Goal: Find contact information: Find contact information

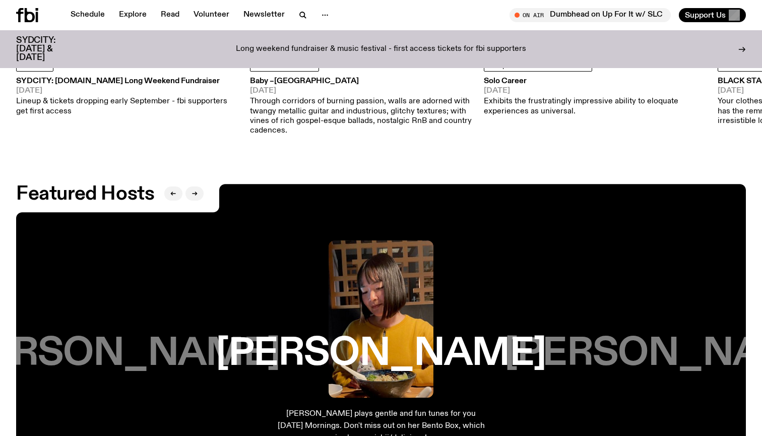
scroll to position [1537, 0]
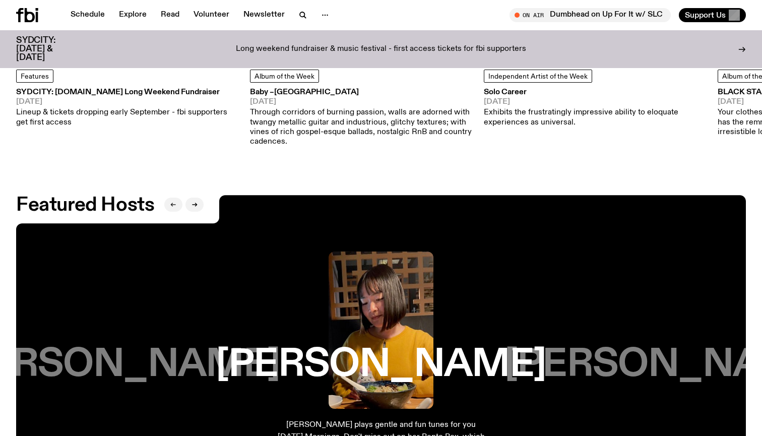
click at [172, 203] on icon "button" at bounding box center [172, 205] width 2 height 4
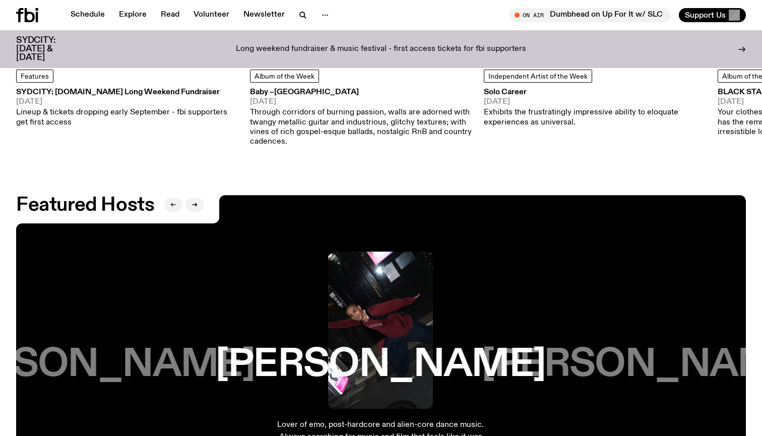
click at [172, 203] on icon "button" at bounding box center [172, 205] width 2 height 4
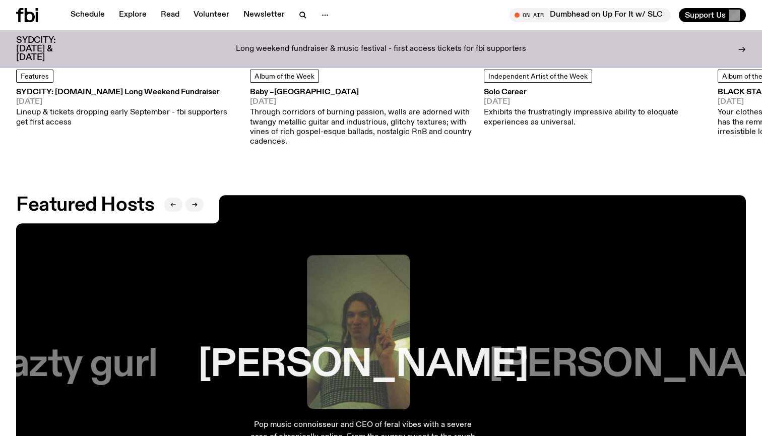
click at [172, 203] on icon "button" at bounding box center [172, 205] width 2 height 4
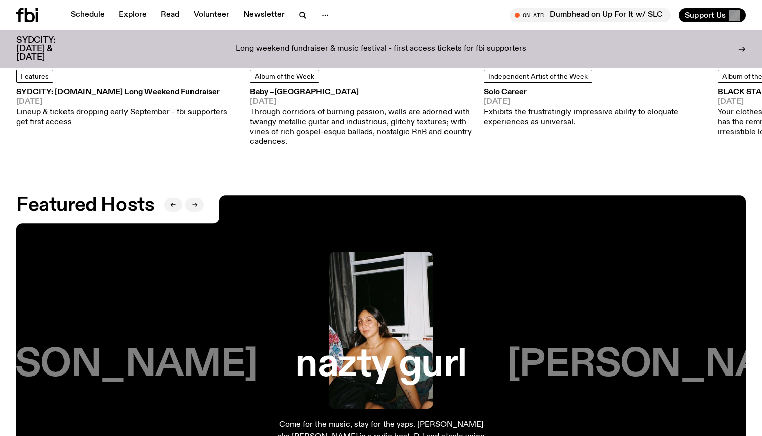
click at [198, 198] on button "button" at bounding box center [195, 205] width 18 height 14
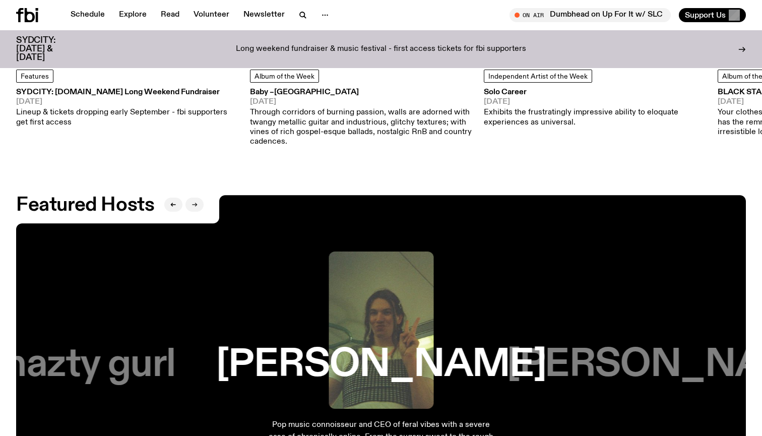
click at [197, 202] on icon "button" at bounding box center [195, 205] width 6 height 6
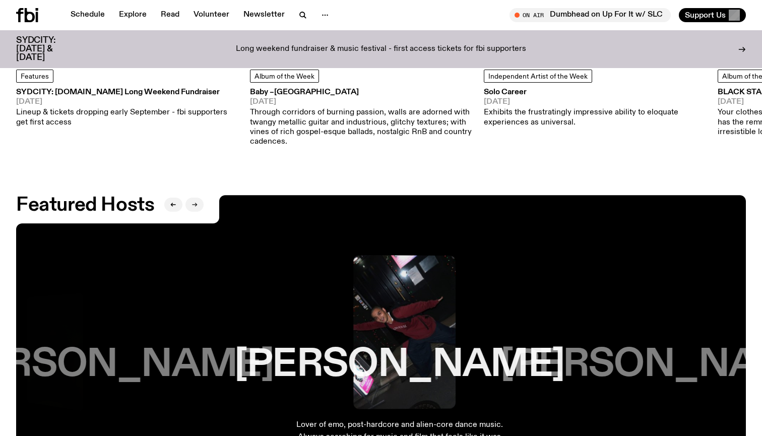
click at [197, 202] on icon "button" at bounding box center [195, 205] width 6 height 6
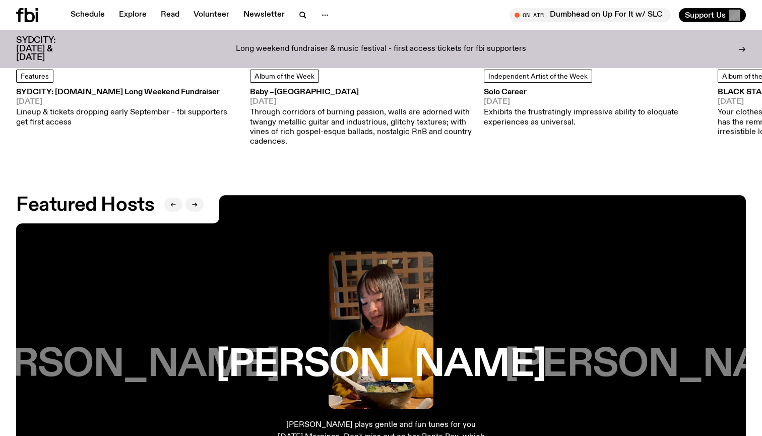
click at [180, 198] on button "button" at bounding box center [173, 205] width 18 height 14
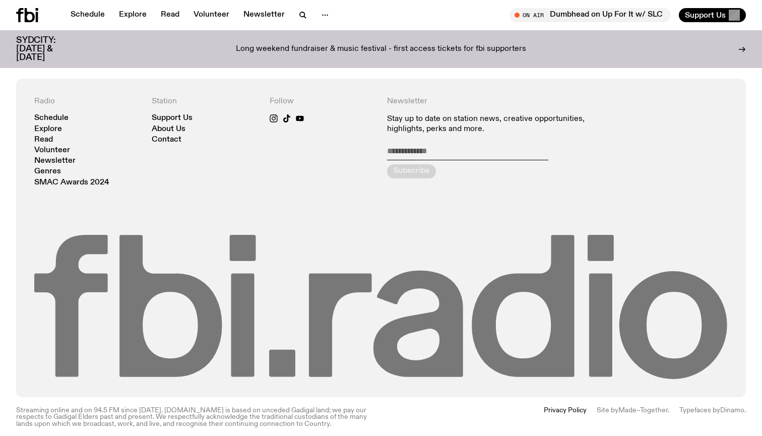
scroll to position [2212, 0]
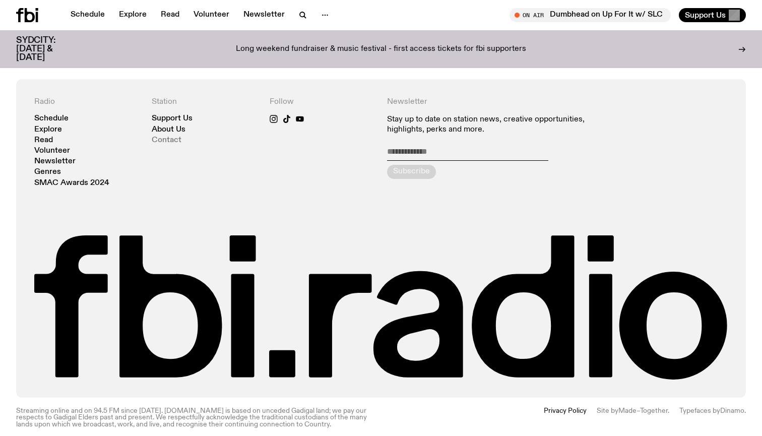
click at [169, 137] on link "Contact" at bounding box center [167, 141] width 30 height 8
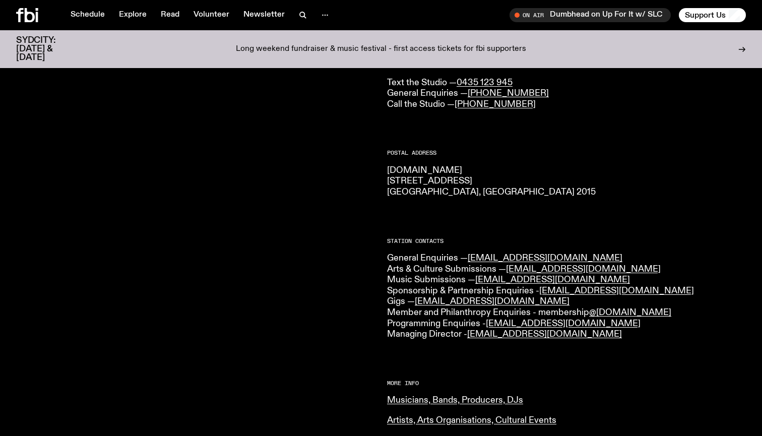
scroll to position [102, 0]
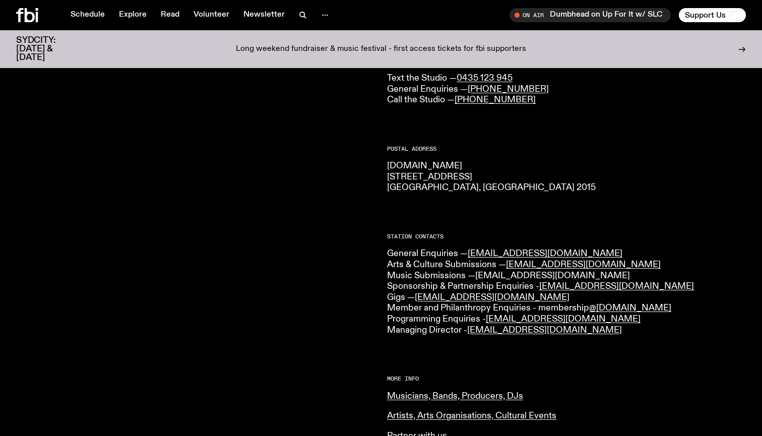
drag, startPoint x: 578, startPoint y: 274, endPoint x: 477, endPoint y: 275, distance: 100.8
click at [477, 275] on p "General Enquiries — [EMAIL_ADDRESS][DOMAIN_NAME] Arts & Culture Submissions — […" at bounding box center [566, 292] width 359 height 87
copy p "Music Submissions — [EMAIL_ADDRESS][DOMAIN_NAME]"
